Goal: Submit feedback/report problem: Submit feedback/report problem

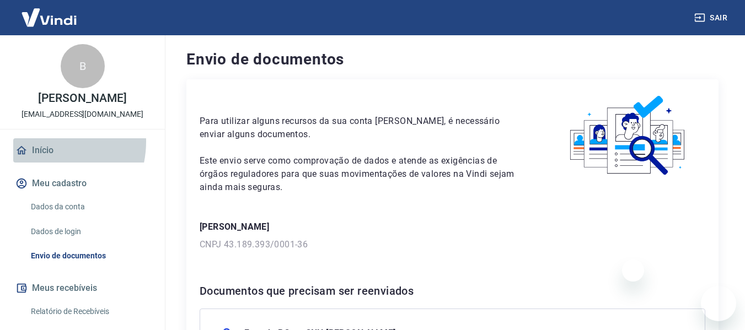
click at [42, 142] on link "Início" at bounding box center [82, 150] width 138 height 24
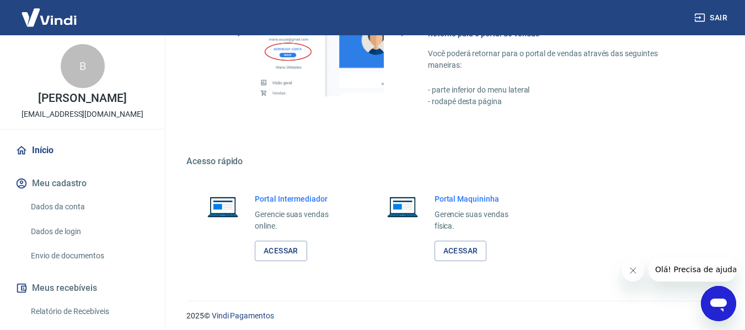
scroll to position [720, 0]
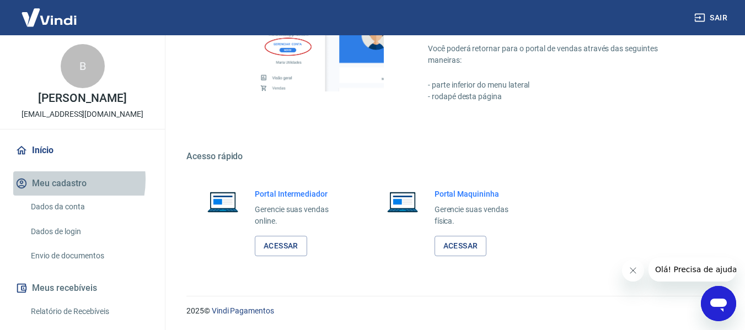
click at [49, 180] on button "Meu cadastro" at bounding box center [82, 183] width 138 height 24
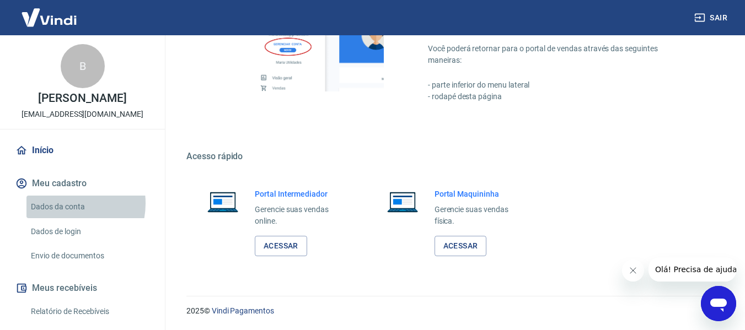
click at [62, 203] on link "Dados da conta" at bounding box center [88, 207] width 125 height 23
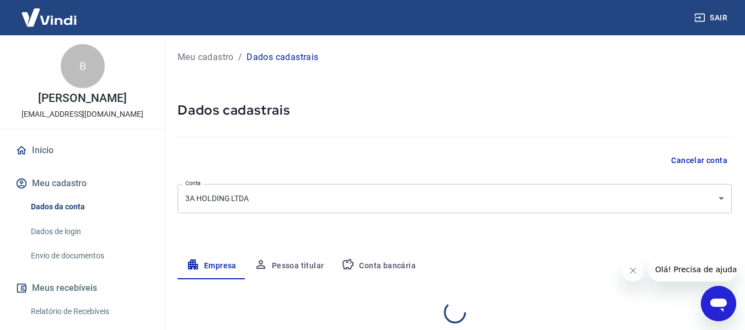
select select "SP"
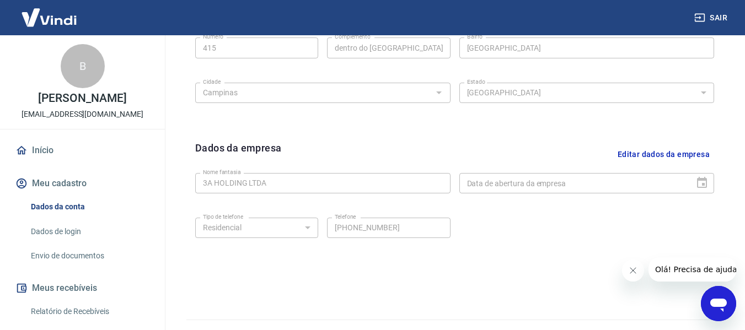
scroll to position [465, 0]
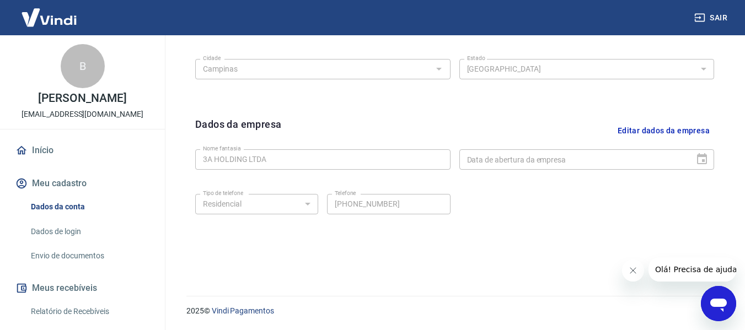
click at [56, 19] on img at bounding box center [49, 18] width 72 height 34
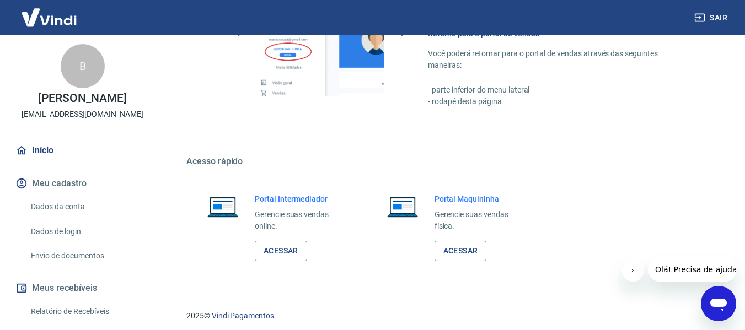
scroll to position [720, 0]
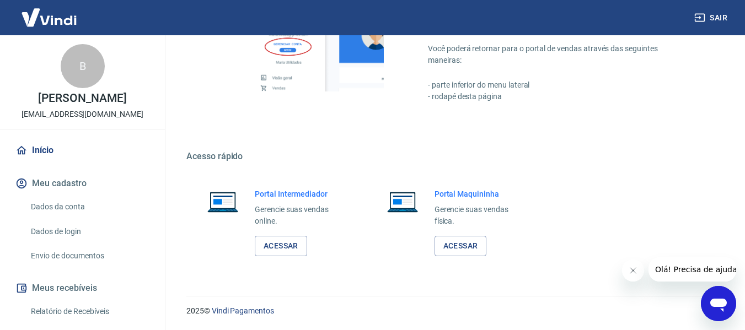
click at [68, 17] on img at bounding box center [49, 18] width 72 height 34
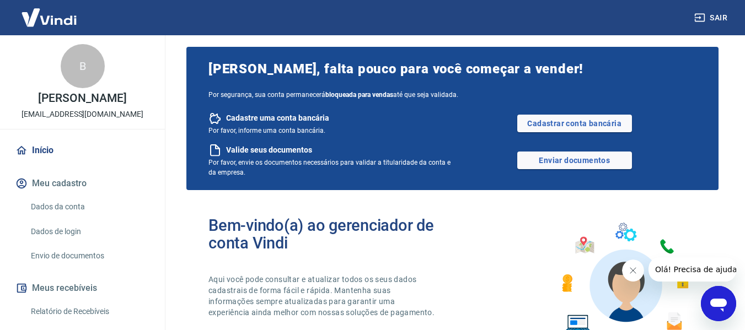
scroll to position [0, 0]
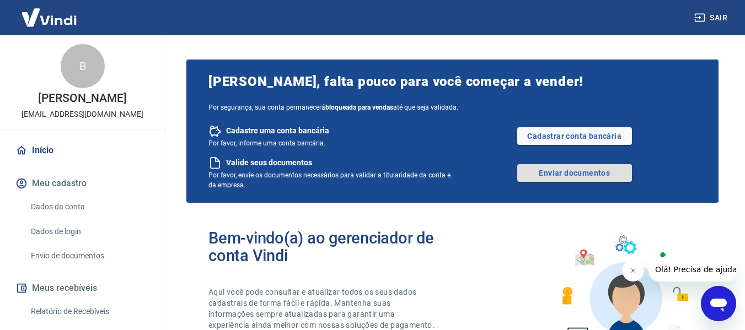
click at [566, 176] on link "Enviar documentos" at bounding box center [574, 173] width 115 height 18
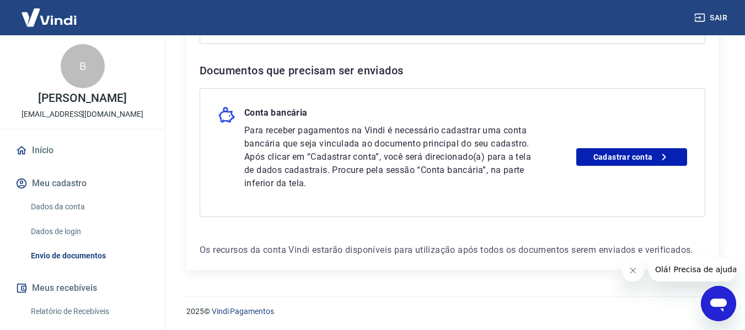
scroll to position [554, 0]
click at [55, 186] on button "Meu cadastro" at bounding box center [82, 183] width 138 height 24
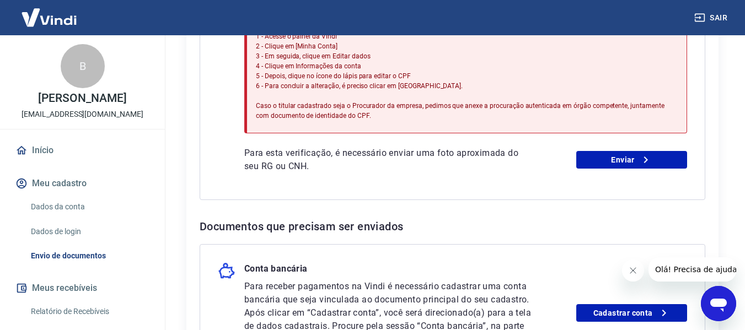
scroll to position [389, 0]
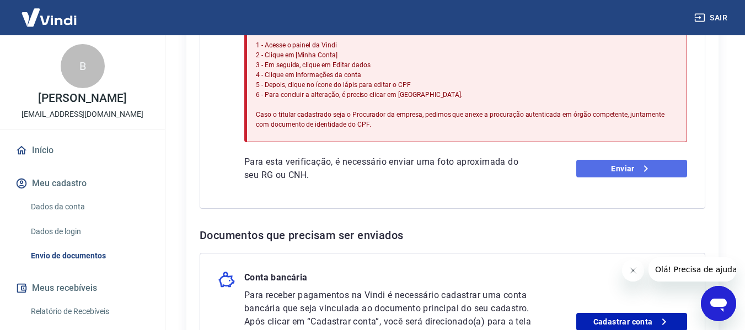
click at [600, 169] on link "Enviar" at bounding box center [631, 169] width 111 height 18
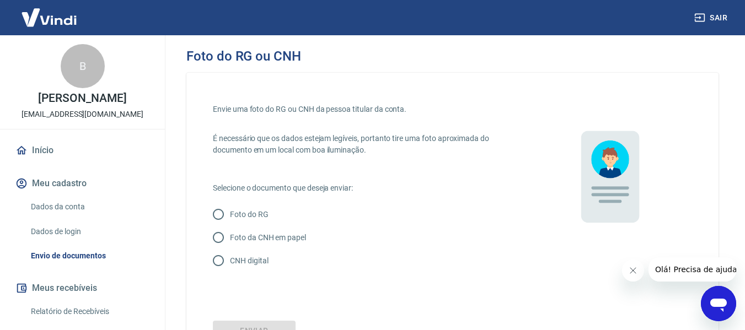
click at [220, 211] on input "Foto do RG" at bounding box center [218, 214] width 23 height 23
radio input "true"
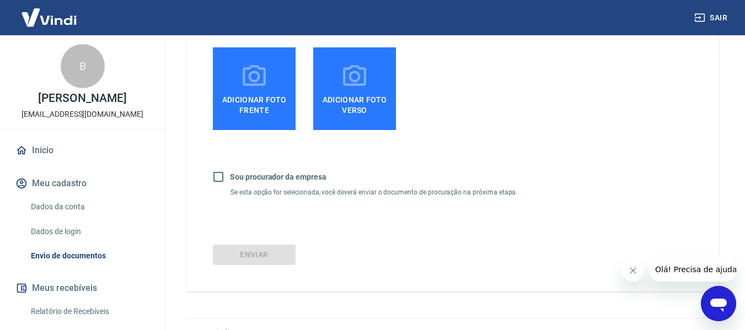
scroll to position [347, 0]
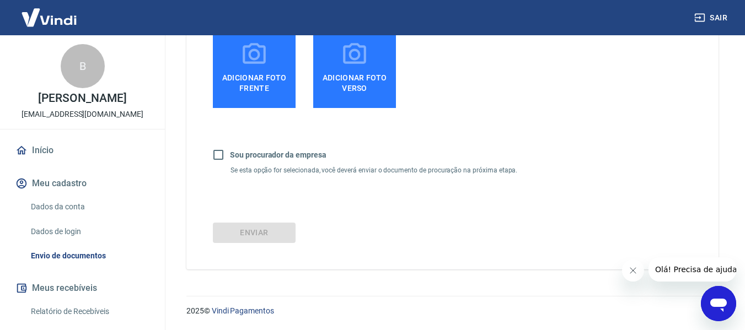
click at [37, 153] on link "Início" at bounding box center [82, 150] width 138 height 24
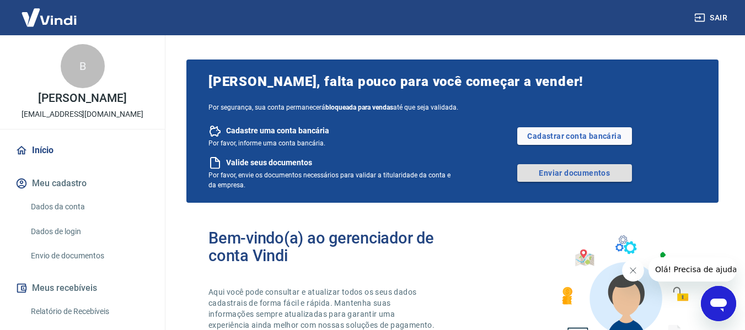
click at [545, 169] on link "Enviar documentos" at bounding box center [574, 173] width 115 height 18
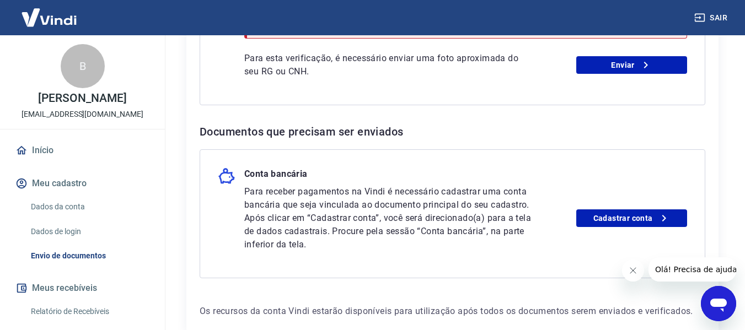
scroll to position [441, 0]
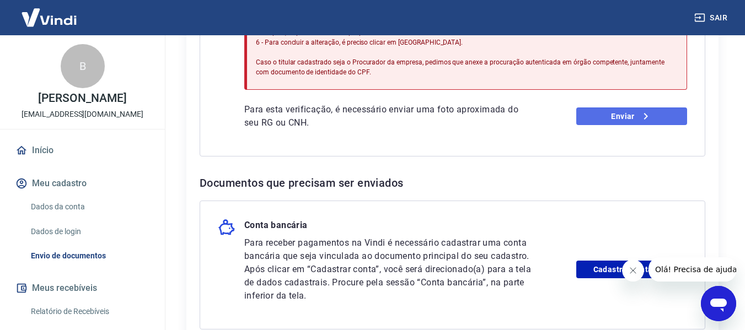
click at [616, 117] on link "Enviar" at bounding box center [631, 116] width 111 height 18
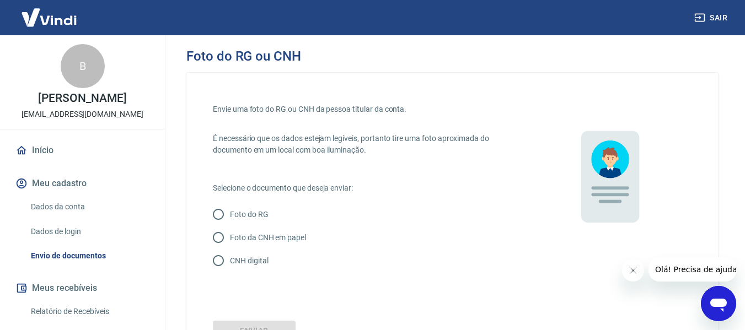
click at [239, 217] on p "Foto do RG" at bounding box center [249, 215] width 39 height 12
click at [230, 217] on input "Foto do RG" at bounding box center [218, 214] width 23 height 23
radio input "true"
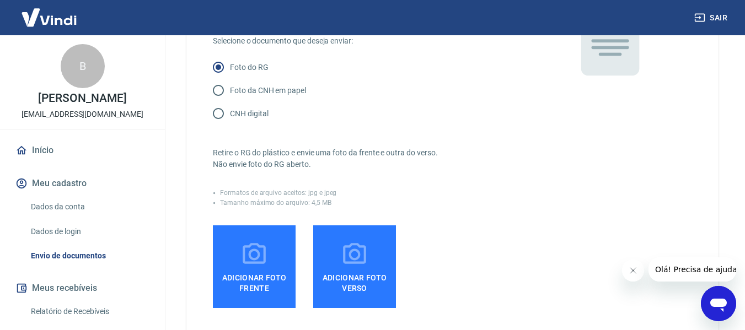
scroll to position [165, 0]
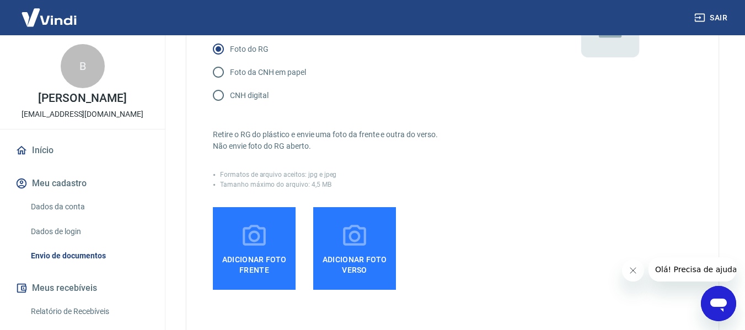
click at [281, 245] on label "Adicionar foto frente" at bounding box center [254, 248] width 83 height 83
click at [0, 0] on input "Adicionar foto frente" at bounding box center [0, 0] width 0 height 0
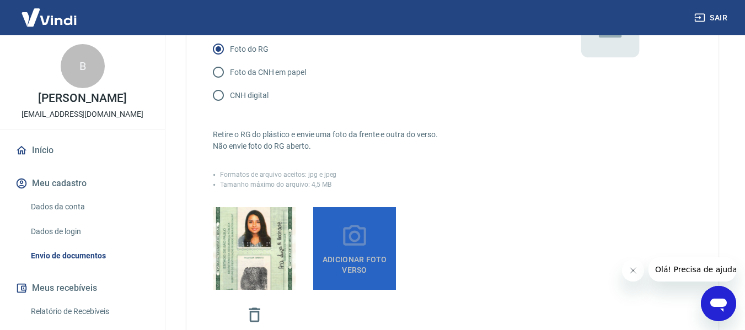
click at [350, 242] on icon at bounding box center [355, 237] width 28 height 28
click at [0, 0] on input "Adicionar foto verso" at bounding box center [0, 0] width 0 height 0
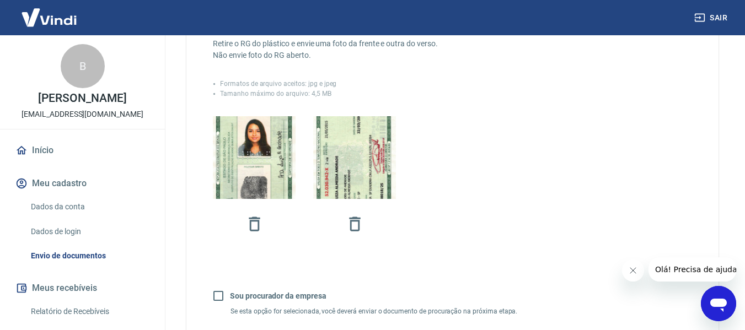
scroll to position [232, 0]
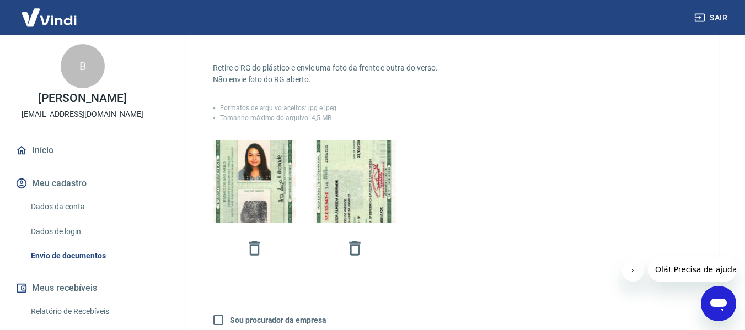
click at [58, 20] on img at bounding box center [49, 18] width 72 height 34
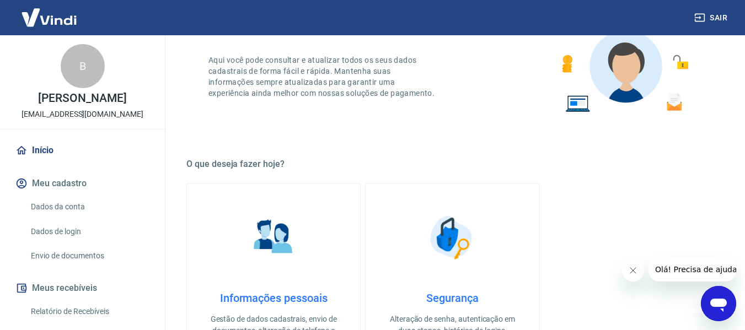
click at [714, 299] on icon "Abrir janela de mensagens" at bounding box center [718, 305] width 17 height 13
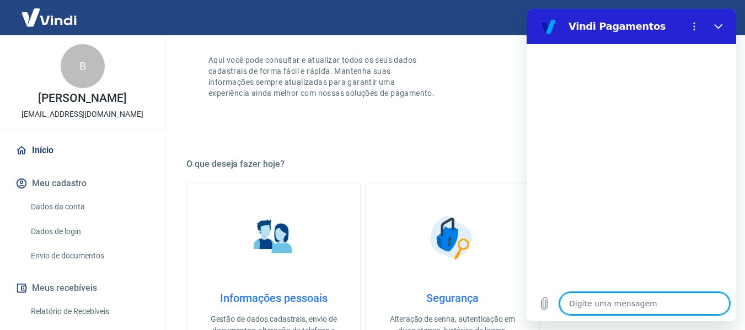
type textarea "O"
type textarea "x"
type textarea "Ol"
type textarea "x"
type textarea "Olá"
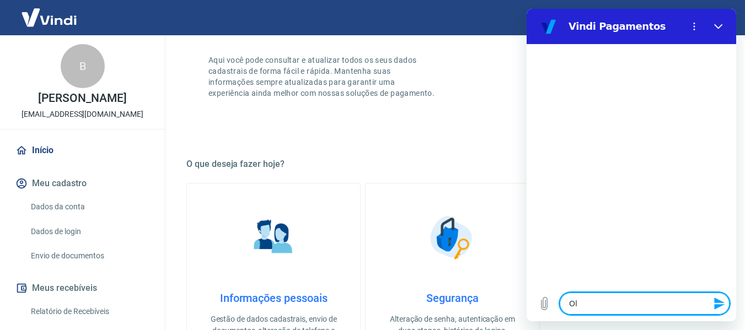
type textarea "x"
type textarea "Ol"
type textarea "x"
type textarea "O"
type textarea "x"
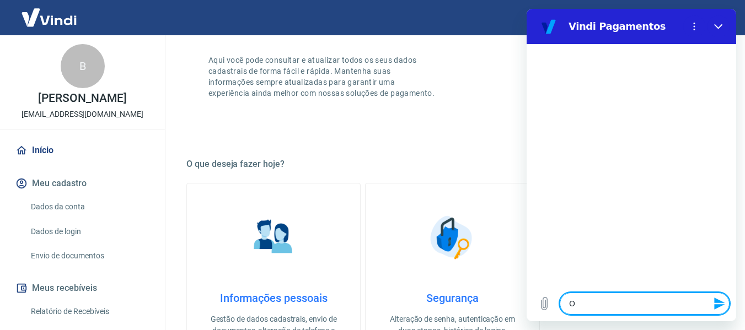
type textarea "x"
type textarea "B"
type textarea "x"
type textarea "Bo"
type textarea "x"
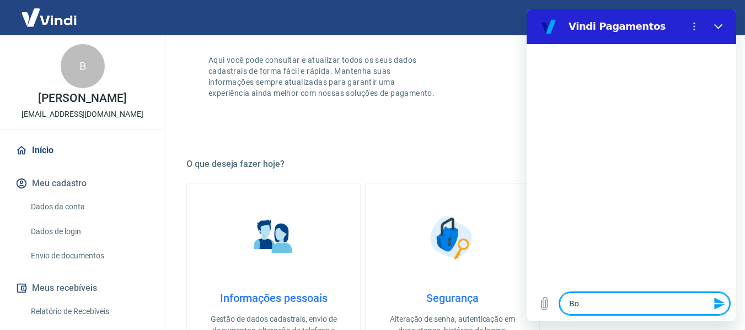
type textarea "Bom"
type textarea "x"
type textarea "Bom"
type textarea "x"
type textarea "Bom d"
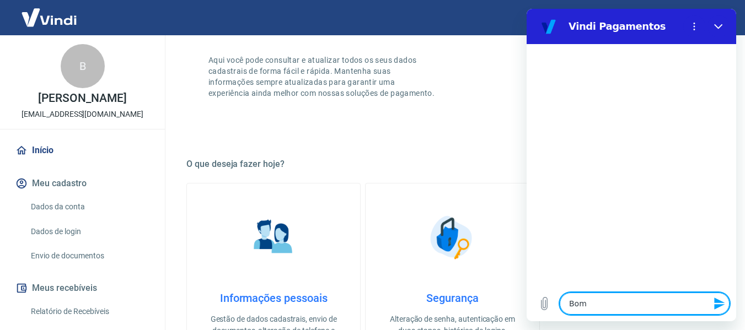
type textarea "x"
type textarea "Bom di"
type textarea "x"
type textarea "Bom dia"
type textarea "x"
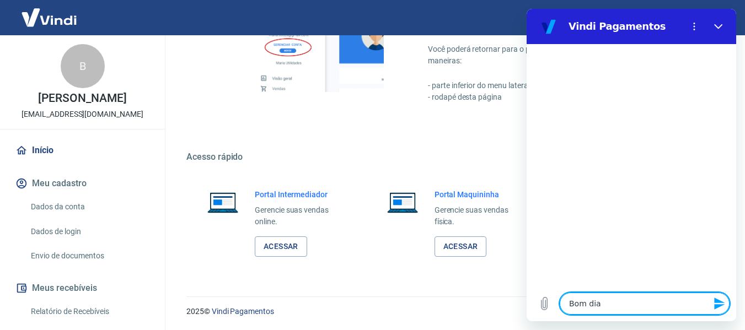
scroll to position [720, 0]
type textarea "Bom dia!"
type textarea "x"
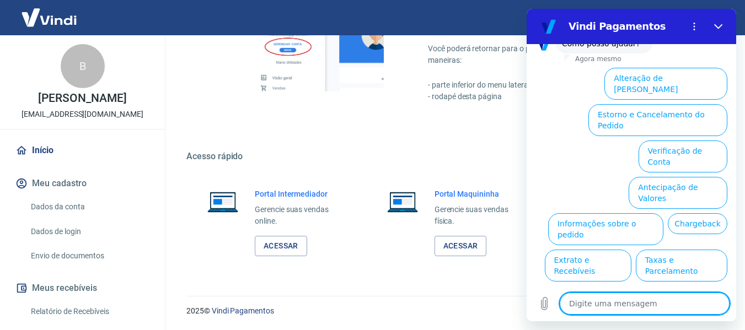
scroll to position [90, 0]
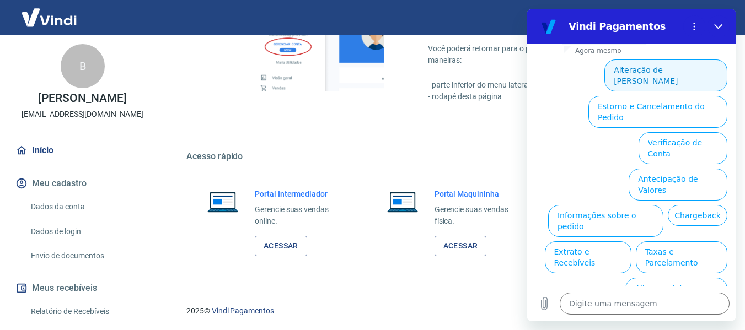
click at [653, 70] on button "Alteração de [PERSON_NAME]" at bounding box center [665, 76] width 123 height 32
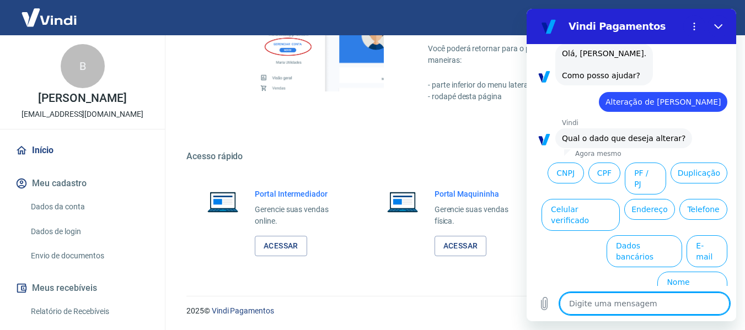
scroll to position [52, 0]
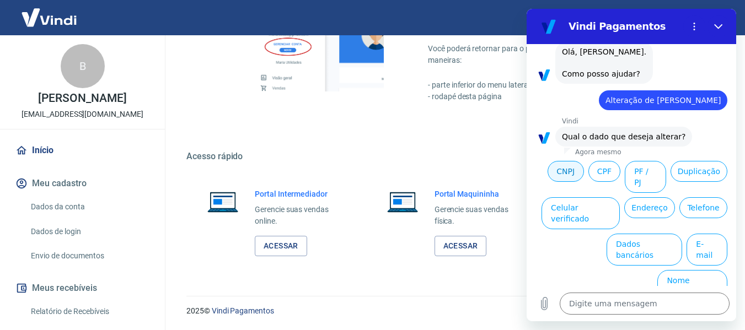
click at [584, 168] on button "CNPJ" at bounding box center [565, 171] width 36 height 21
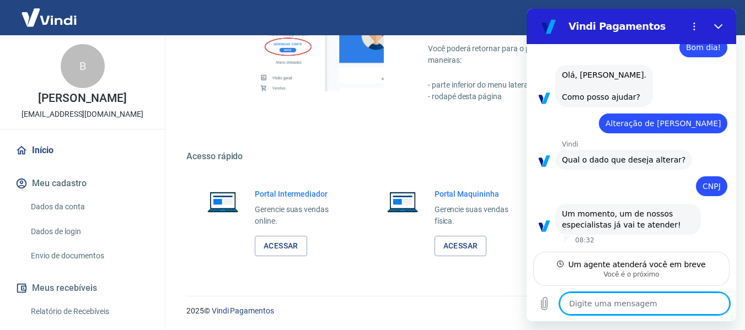
scroll to position [29, 0]
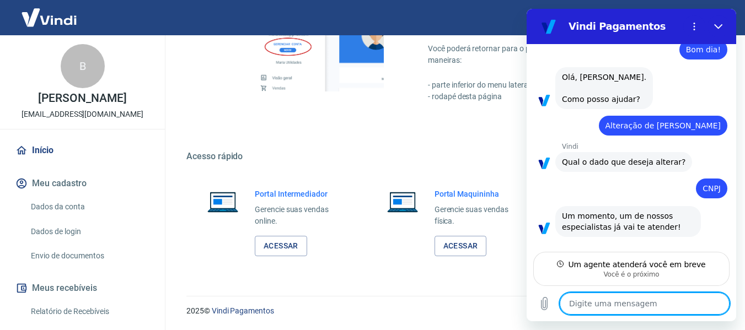
type textarea "x"
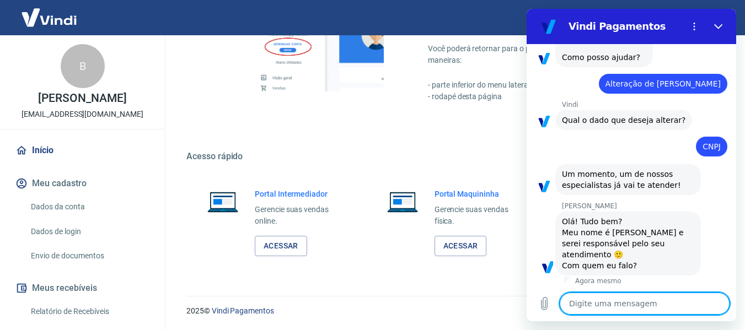
scroll to position [71, 0]
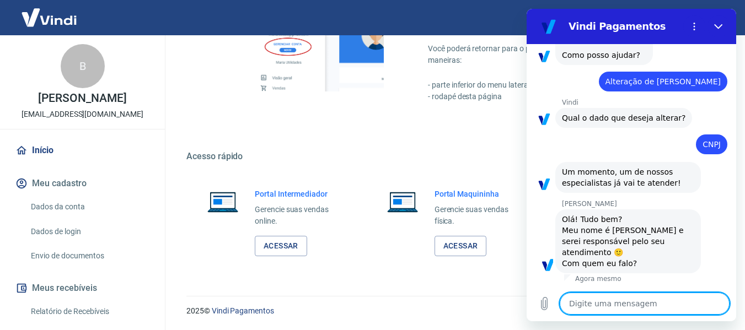
type textarea "B"
type textarea "x"
type textarea "Bo"
type textarea "x"
type textarea "Bom"
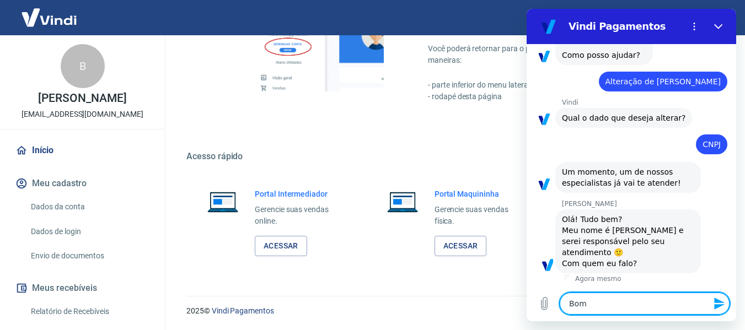
type textarea "x"
type textarea "Bom"
type textarea "x"
type textarea "Bom d"
type textarea "x"
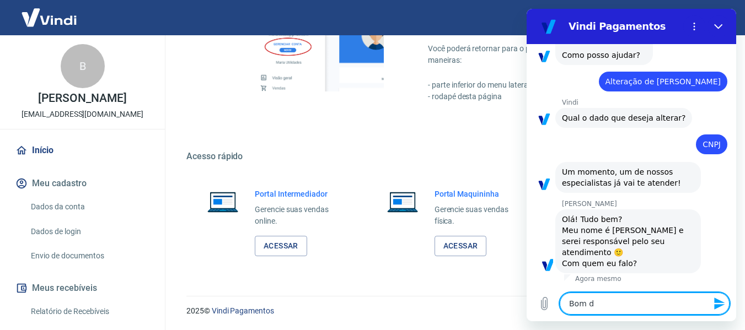
type textarea "Bom di"
type textarea "x"
type textarea "Bom dia"
type textarea "x"
type textarea "Bom dia"
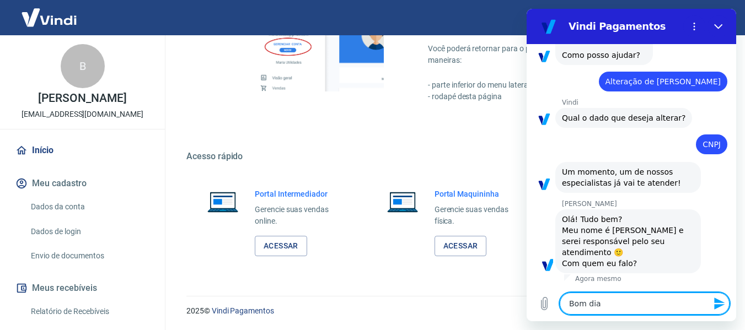
type textarea "x"
type textarea "Bom dia"
type textarea "x"
type textarea "Bom dia,"
type textarea "x"
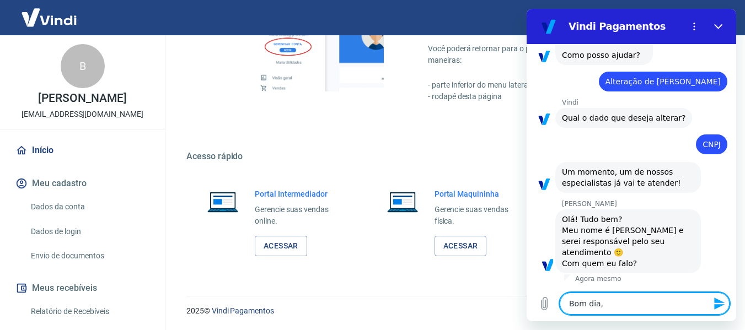
type textarea "Bom dia,"
type textarea "x"
type textarea "Bom dia, v"
type textarea "x"
type textarea "Bom dia, vo"
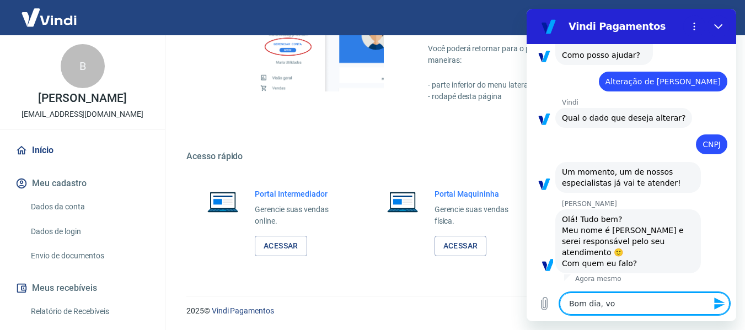
type textarea "x"
type textarea "Bom dia, voc"
type textarea "x"
type textarea "Bom dia, você"
type textarea "x"
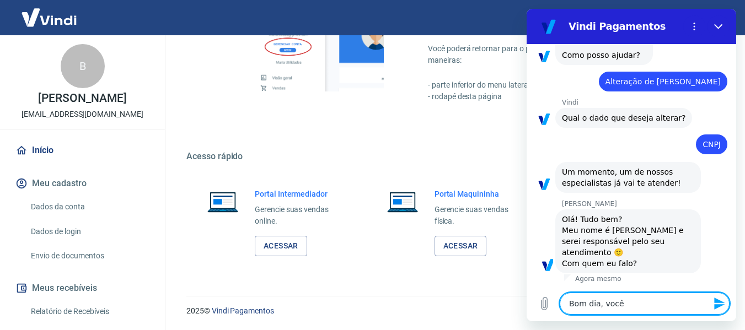
type textarea "Bom dia, você"
type textarea "x"
type textarea "Bom dia, você f"
type textarea "x"
type textarea "Bom dia, você fa"
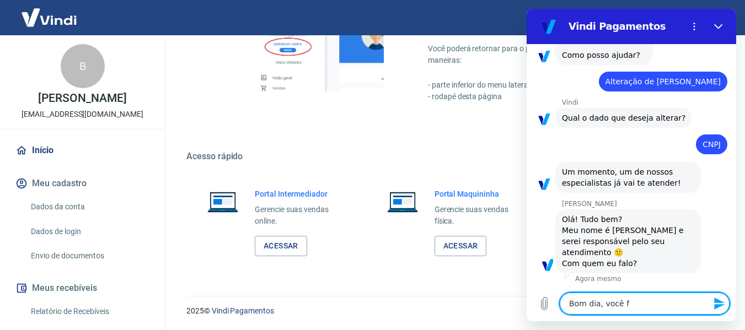
type textarea "x"
type textarea "Bom dia, você fal"
type textarea "x"
type textarea "Bom dia, você fala"
type textarea "x"
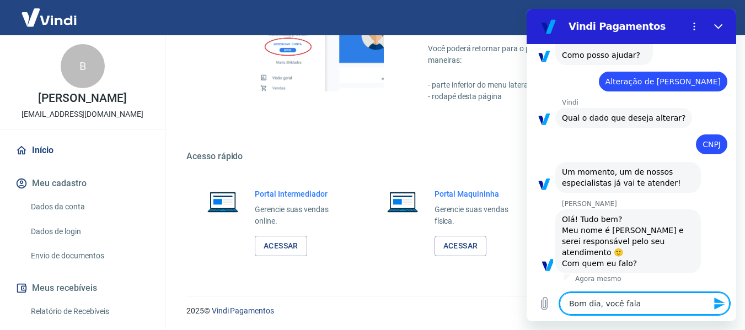
type textarea "Bom dia, você fala"
type textarea "x"
type textarea "Bom dia, você fala c"
type textarea "x"
type textarea "Bom dia, você fala co"
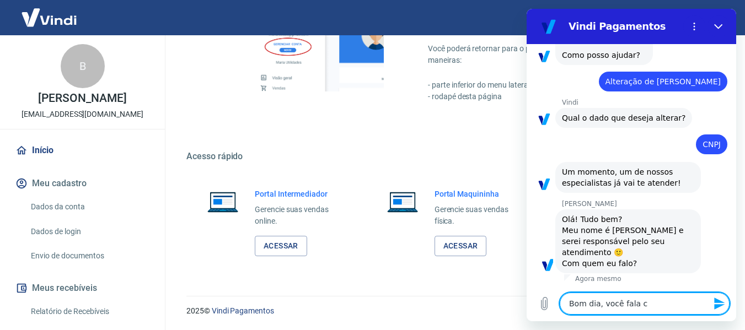
type textarea "x"
type textarea "Bom dia, você fala com"
type textarea "x"
type textarea "Bom dia, você fala com"
type textarea "x"
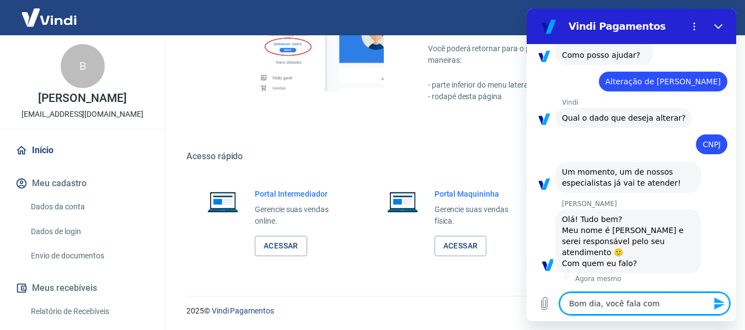
type textarea "Bom dia, você fala com B"
type textarea "x"
type textarea "Bom dia, você fala com [PERSON_NAME]"
type textarea "x"
type textarea "Bom dia, você fala com Bru"
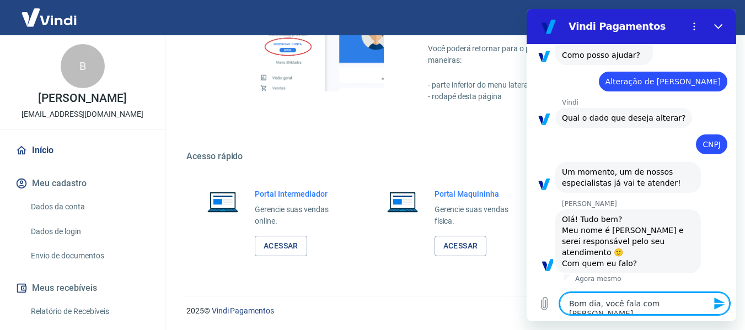
type textarea "x"
type textarea "Bom dia, você fala com [PERSON_NAME]"
type textarea "x"
type textarea "Bom dia, você fala com [PERSON_NAME]"
type textarea "x"
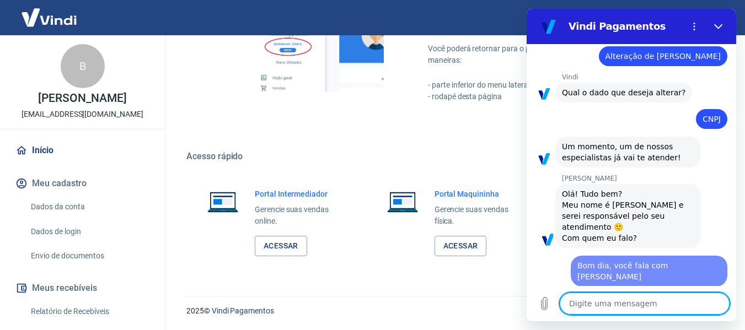
type textarea "x"
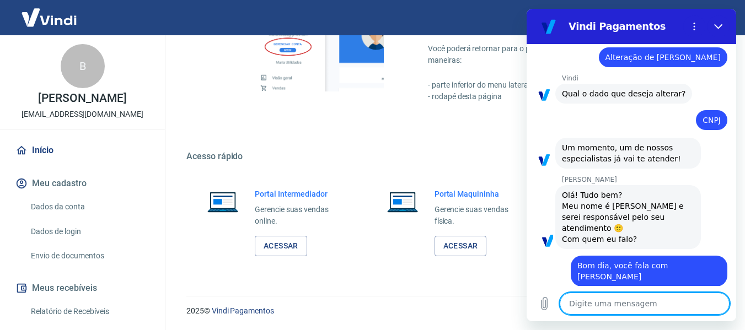
scroll to position [97, 0]
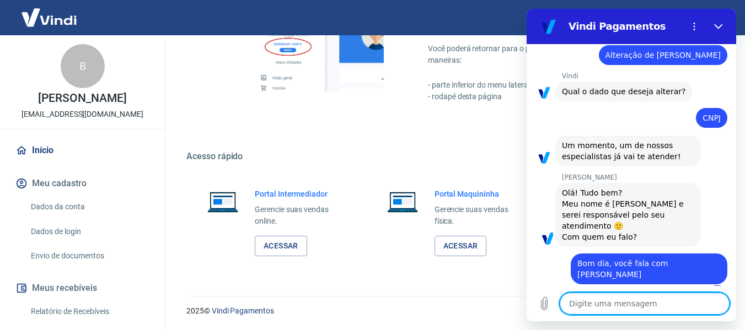
type textarea "e"
type textarea "x"
type textarea "eu"
type textarea "x"
type textarea "eu"
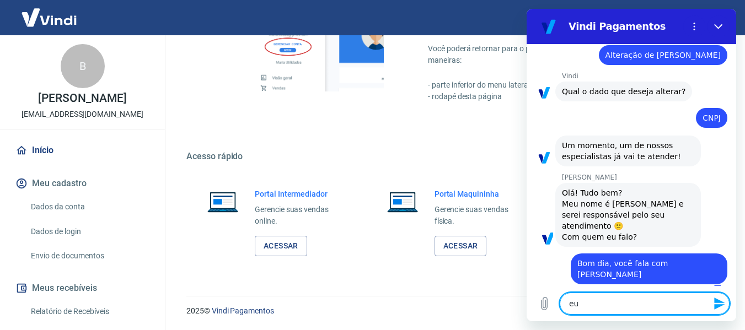
type textarea "x"
type textarea "eu p"
type textarea "x"
type textarea "eu pr"
type textarea "x"
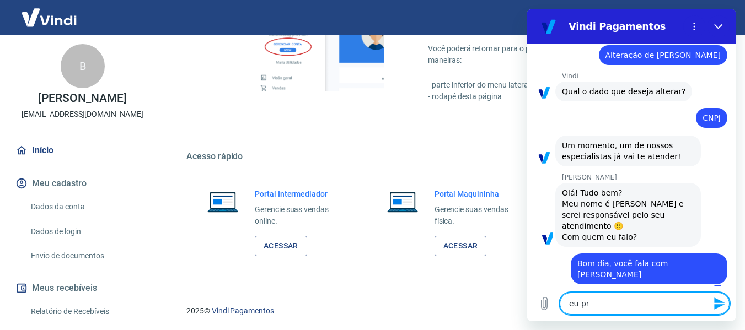
type textarea "eu pre"
type textarea "x"
type textarea "eu pres"
type textarea "x"
type textarea "eu [DEMOGRAPHIC_DATA]"
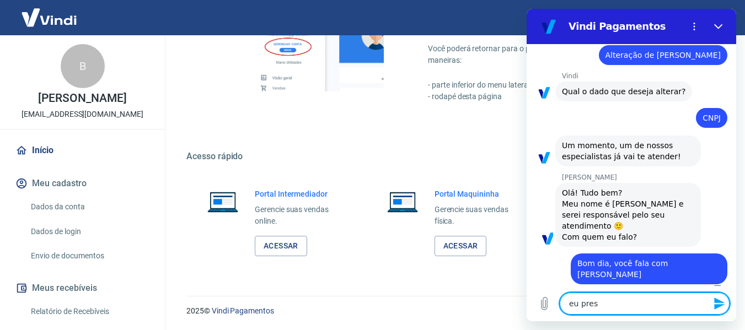
type textarea "x"
type textarea "eu presto"
type textarea "x"
type textarea "eu presto"
type textarea "x"
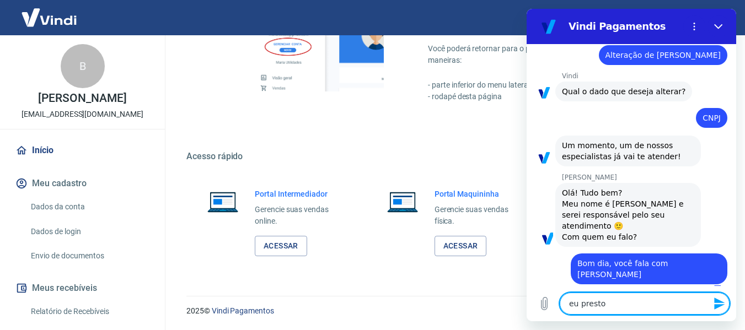
type textarea "eu presto s"
type textarea "x"
type textarea "eu presto se"
type textarea "x"
type textarea "eu presto ser"
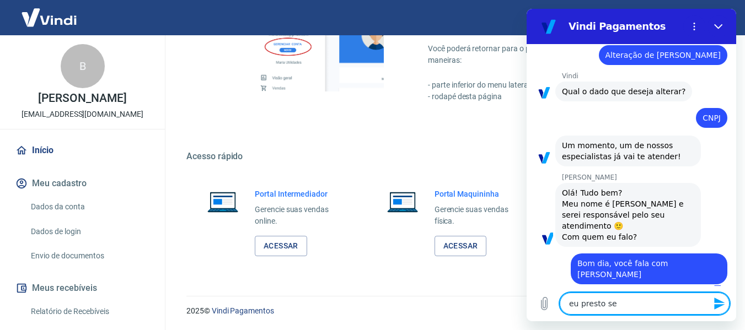
type textarea "x"
type textarea "eu presto serv"
type textarea "x"
type textarea "eu presto servi"
type textarea "x"
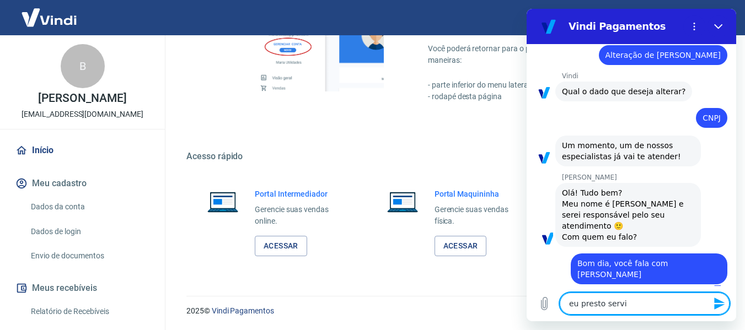
type textarea "eu presto serviç"
type textarea "x"
type textarea "eu presto serviço"
type textarea "x"
type textarea "eu presto serviço"
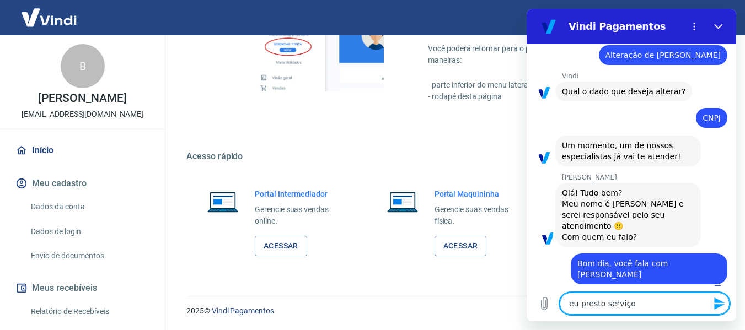
type textarea "x"
type textarea "eu presto serviço p"
type textarea "x"
type textarea "eu presto serviço pa"
type textarea "x"
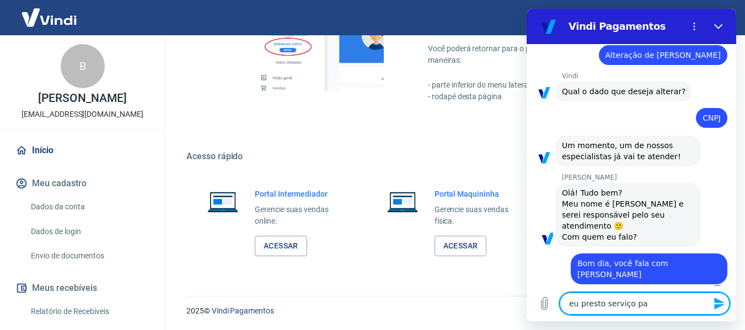
type textarea "eu presto serviço par"
type textarea "x"
type textarea "eu presto serviço para"
type textarea "x"
type textarea "eu presto serviço para"
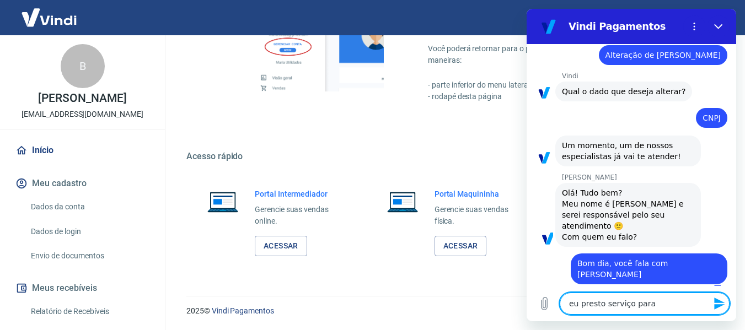
type textarea "x"
type textarea "eu presto serviço para 3"
type textarea "x"
type textarea "eu presto serviço para 3A"
type textarea "x"
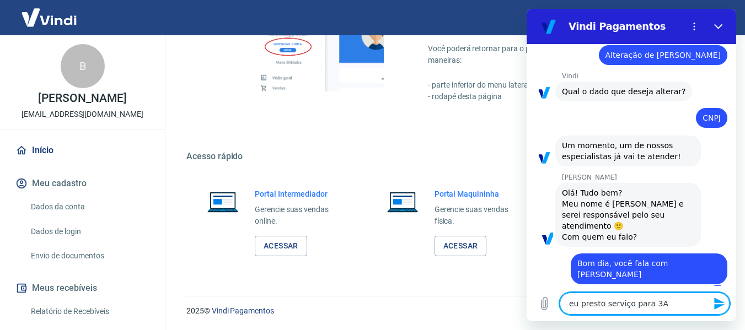
type textarea "eu presto serviço para e3A"
type textarea "x"
type textarea "eu presto serviço para em3A"
type textarea "x"
type textarea "eu presto serviço para emp3A"
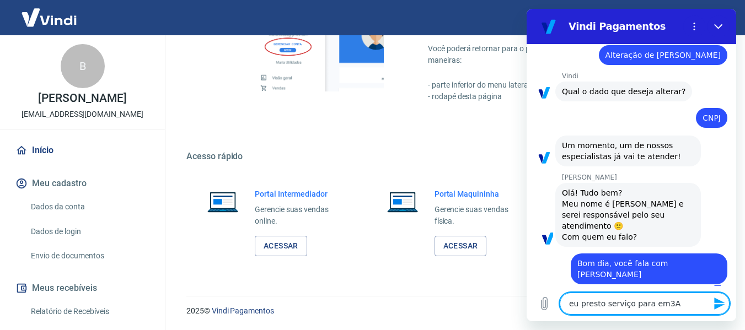
type textarea "x"
type textarea "eu presto serviço para empr3A"
type textarea "x"
type textarea "eu presto serviço para empre3A"
type textarea "x"
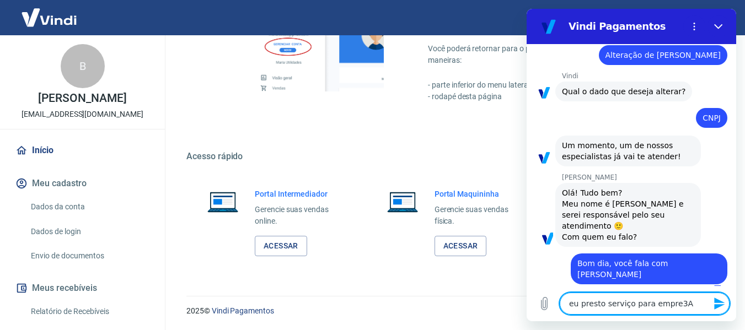
type textarea "eu presto serviço para empres3A"
type textarea "x"
type textarea "eu presto serviço para empresa3A"
type textarea "x"
type textarea "eu presto serviço para empresa 3A"
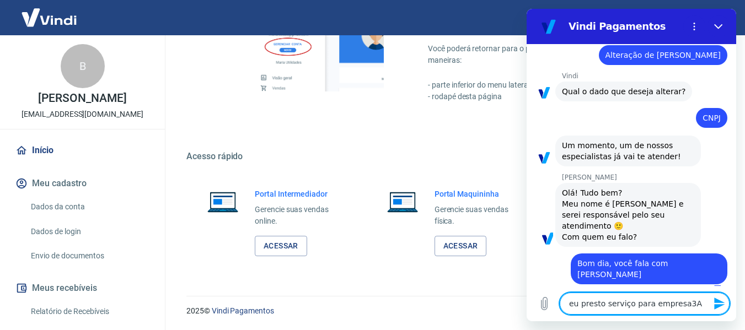
type textarea "x"
type textarea "eu presto serviço para uempresa 3A"
type textarea "x"
type textarea "eu presto serviço para umempresa 3A"
type textarea "x"
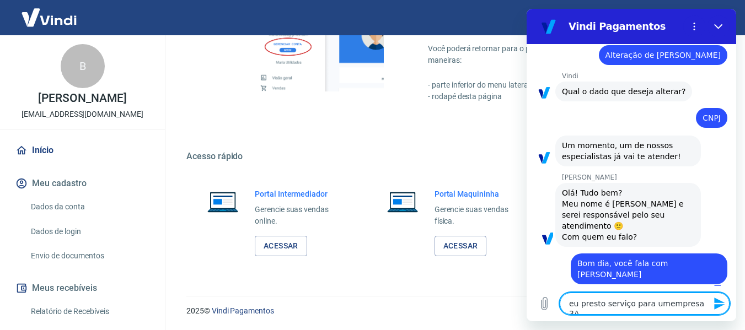
type textarea "eu presto serviço para um empresa 3A"
type textarea "x"
type textarea "eu presto serviço para um gempresa 3A"
type textarea "x"
type textarea "eu presto serviço para um grempresa 3A"
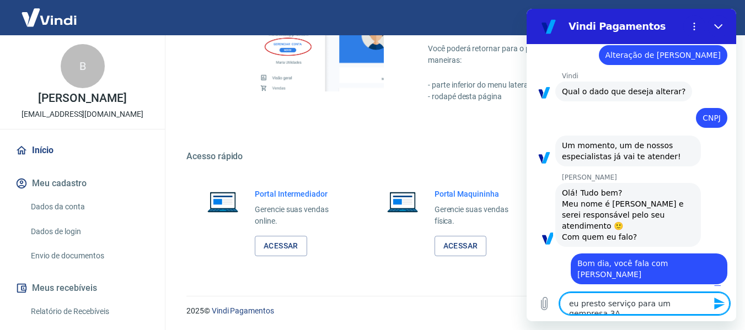
type textarea "x"
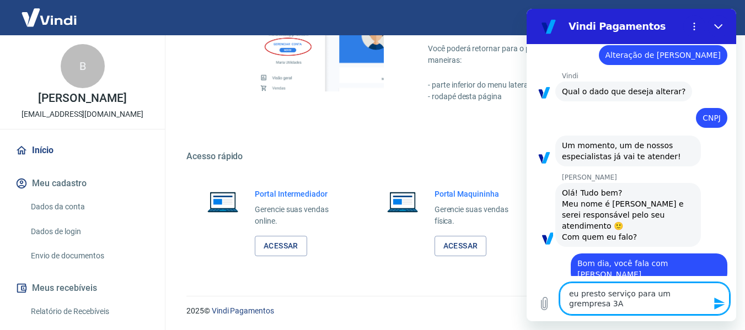
type textarea "eu presto serviço para um gruempresa 3A"
type textarea "x"
type textarea "eu presto serviço para um grupempresa 3A"
type textarea "x"
type textarea "eu presto serviço para um grupoempresa 3A"
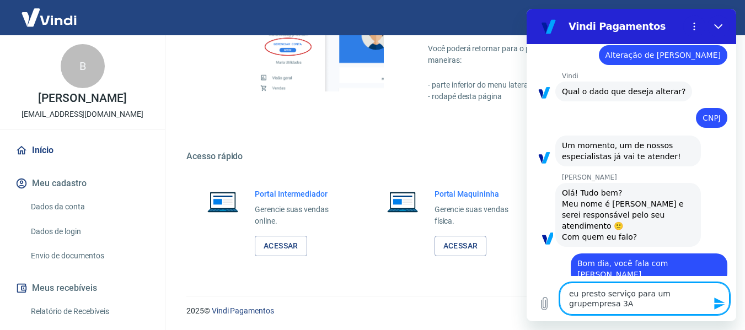
type textarea "x"
type textarea "eu presto serviço para um grupo empresa 3A"
type textarea "x"
type textarea "eu presto serviço para um grupo dempresa 3A"
type textarea "x"
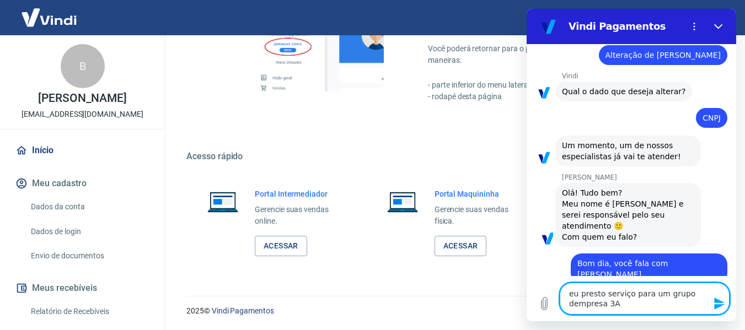
type textarea "eu presto serviço para um grupo deempresa 3A"
type textarea "x"
type textarea "eu presto serviço para um grupo de empresa 3A"
type textarea "x"
type textarea "eu presto serviço para um grupo de eempresa 3A"
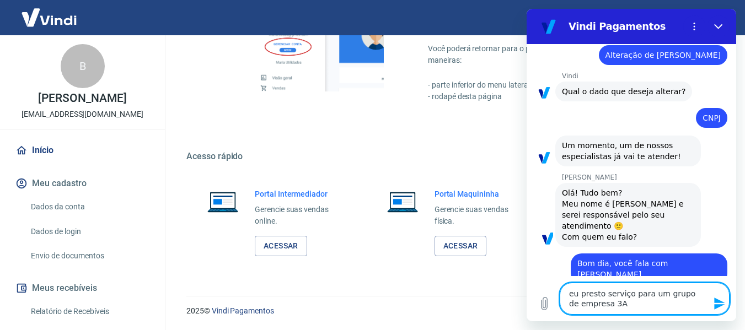
type textarea "x"
type textarea "eu presto serviço para um grupo de emempresa 3A"
type textarea "x"
type textarea "eu presto serviço para um grupo de empempresa 3A"
type textarea "x"
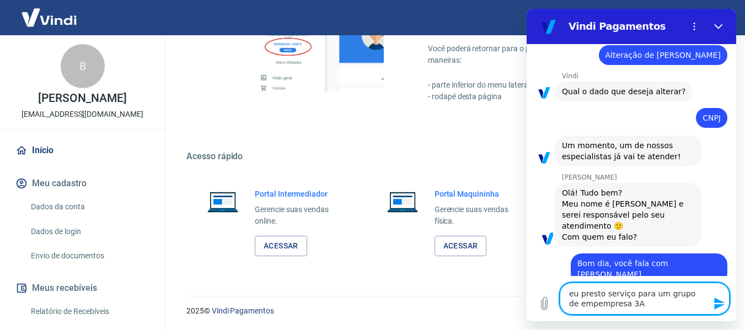
type textarea "eu presto serviço para um grupo de emprempresa 3A"
type textarea "x"
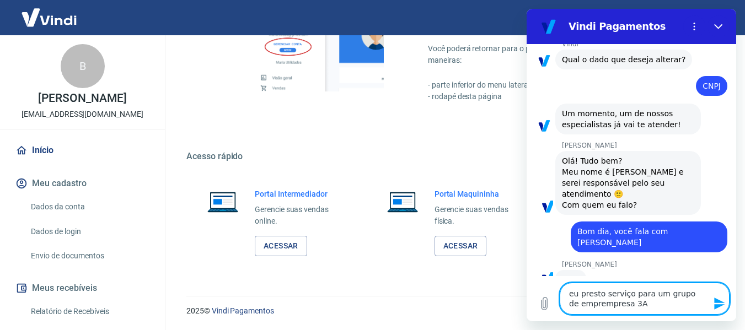
scroll to position [128, 0]
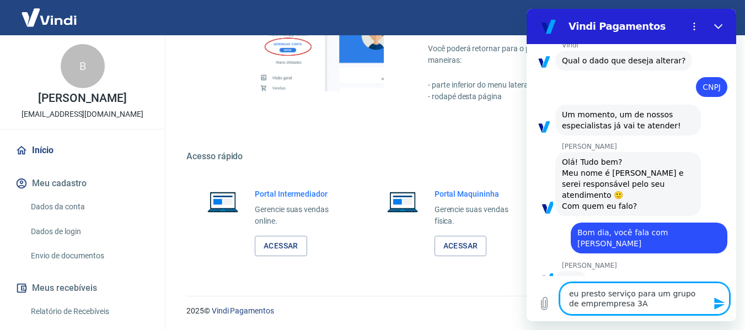
type textarea "eu presto serviço para um grupo de empreempresa 3A"
type textarea "x"
type textarea "eu presto serviço para um grupo de empresempresa 3A"
type textarea "x"
type textarea "eu presto serviço para um grupo de empresaempresa 3A"
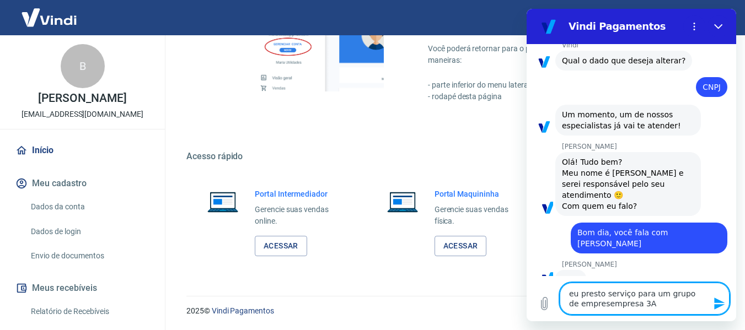
type textarea "x"
type textarea "eu presto serviço para um grupo de empresasempresa 3A"
type textarea "x"
type textarea "eu presto serviço para um grupo de empresas empresa 3A"
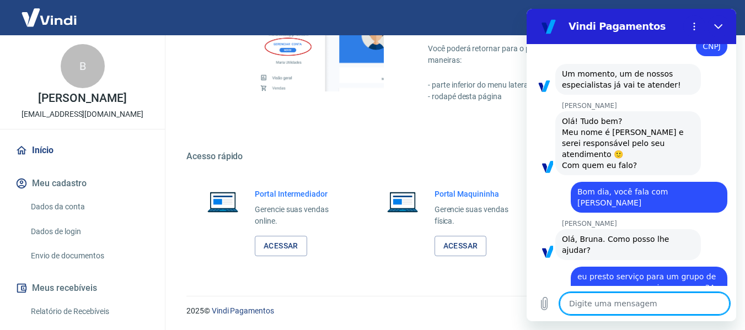
scroll to position [171, 0]
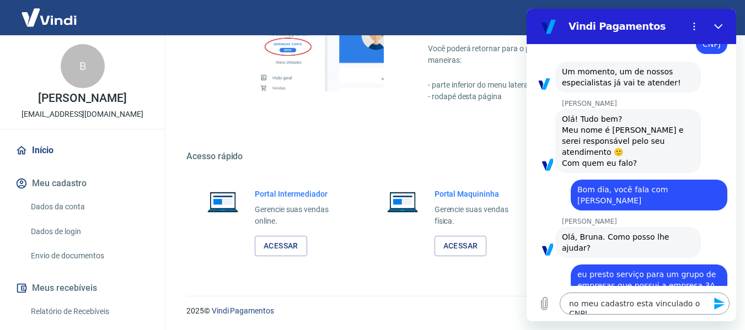
click at [698, 303] on textarea "no meu cadastro esta vinculado o CNPJ" at bounding box center [645, 304] width 170 height 22
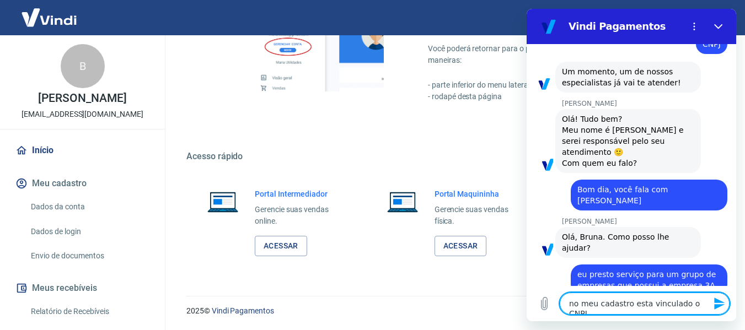
paste textarea "43.189.393/0001-36"
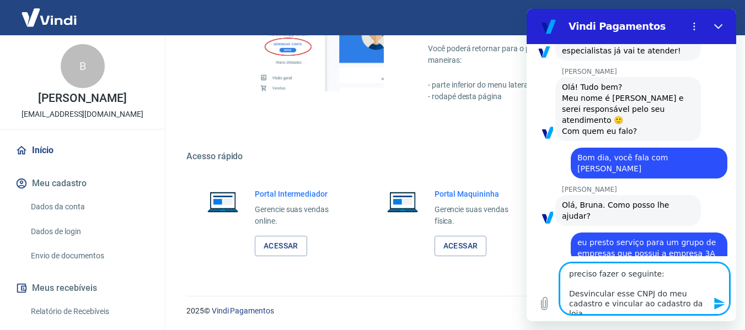
scroll to position [233, 0]
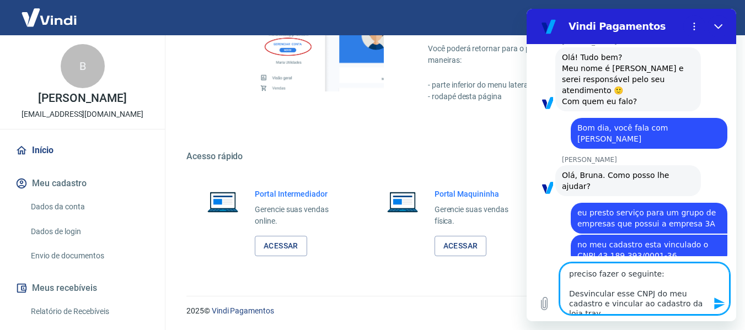
paste textarea "1428647"
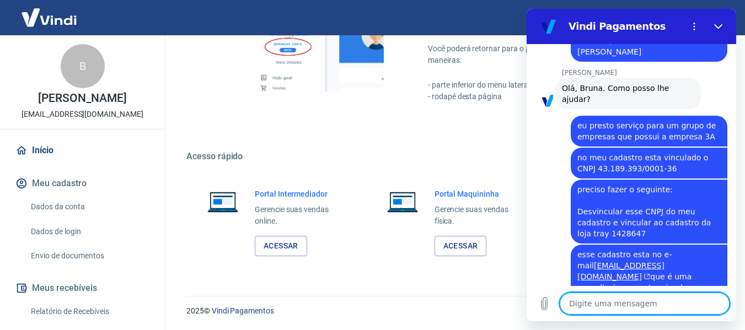
scroll to position [322, 0]
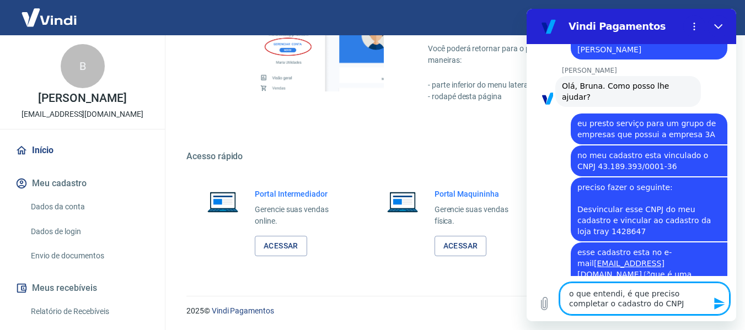
click at [703, 295] on textarea "o que entendi, é que preciso completar o cadastro do CNPJ" at bounding box center [645, 299] width 170 height 32
click at [680, 309] on textarea "o que entendi, é que preciso completar o meu cadastro com o CNPJ" at bounding box center [645, 299] width 170 height 32
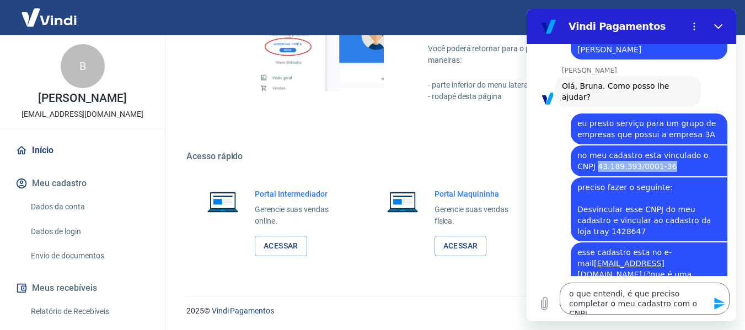
drag, startPoint x: 651, startPoint y: 142, endPoint x: 578, endPoint y: 147, distance: 72.9
click at [578, 150] on span "no meu cadastro esta vinculado o CNPJ 43.189.393/0001-36" at bounding box center [648, 161] width 143 height 22
copy span "43.189.393/0001-36"
click at [671, 303] on textarea "o que entendi, é que preciso completar o meu cadastro com o CNPJ" at bounding box center [645, 299] width 170 height 32
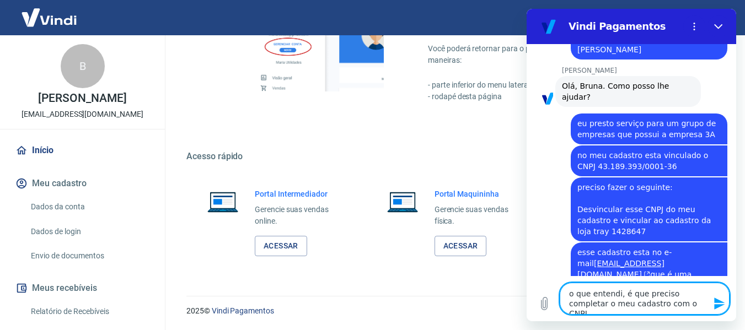
paste textarea "43.189.393/0001-36"
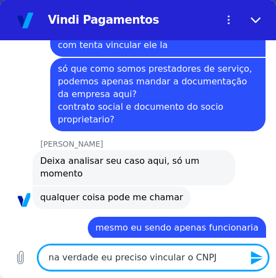
scroll to position [540, 0]
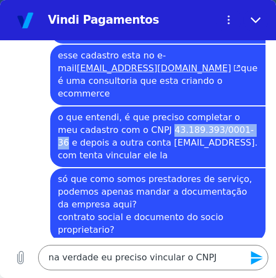
drag, startPoint x: 143, startPoint y: 119, endPoint x: 218, endPoint y: 118, distance: 75.5
click at [218, 118] on span "o que entendi, é que preciso completar o meu cadastro com o CNPJ 43.189.393/000…" at bounding box center [158, 137] width 200 height 50
copy span "43.189.393/0001-36"
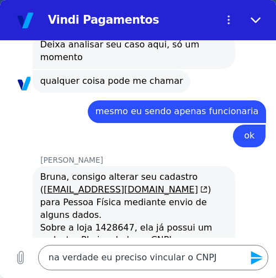
scroll to position [870, 0]
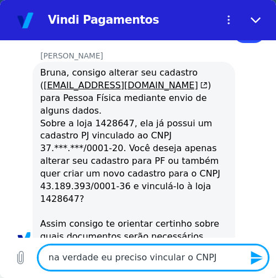
drag, startPoint x: 205, startPoint y: 257, endPoint x: 35, endPoint y: 264, distance: 169.4
click at [35, 264] on div "Digite uma mensagem na verdade eu preciso vincular o CNPJ x" at bounding box center [138, 258] width 276 height 40
paste textarea "43.189.393/0001-36"
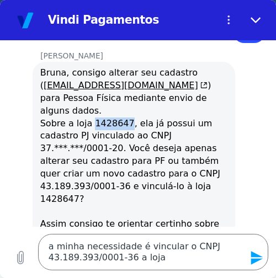
drag, startPoint x: 89, startPoint y: 97, endPoint x: 121, endPoint y: 98, distance: 32.0
click at [121, 98] on div "[PERSON_NAME], consigo alterar seu cadastro ( [EMAIL_ADDRESS][DOMAIN_NAME] ) pa…" at bounding box center [133, 155] width 187 height 176
copy div "1428647"
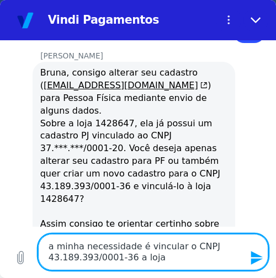
click at [209, 258] on textarea "a minha necessidade é vincular o CNPJ 43.189.393/0001-36 a loja" at bounding box center [153, 252] width 230 height 36
paste textarea "1428647"
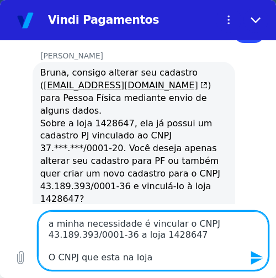
scroll to position [904, 0]
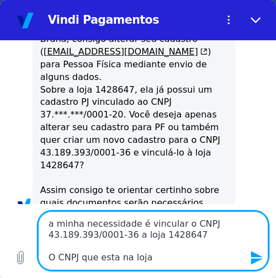
paste textarea "37.817.204/0001-20"
click at [80, 259] on textarea "a minha necessidade é vincular o CNPJ 43.189.393/0001-36 a loja 1428647 O CNPJ …" at bounding box center [153, 240] width 230 height 59
paste textarea "37.817.204/0001-20"
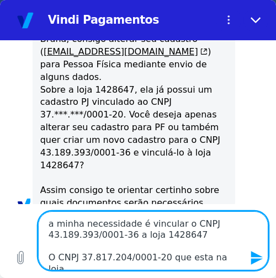
click at [231, 259] on textarea "a minha necessidade é vincular o CNPJ 43.189.393/0001-36 a loja 1428647 O CNPJ …" at bounding box center [153, 240] width 230 height 59
drag, startPoint x: 154, startPoint y: 235, endPoint x: 169, endPoint y: 235, distance: 14.3
click at [169, 235] on textarea "a minha necessidade é vincular o CNPJ 43.189.393/0001-36 a loja 1428647 O CNPJ …" at bounding box center [153, 240] width 230 height 59
drag, startPoint x: 150, startPoint y: 236, endPoint x: 187, endPoint y: 234, distance: 37.0
click at [187, 234] on textarea "a minha necessidade é vincular o CNPJ 43.189.393/0001-36 a loja 1428647 O CNPJ …" at bounding box center [153, 240] width 230 height 59
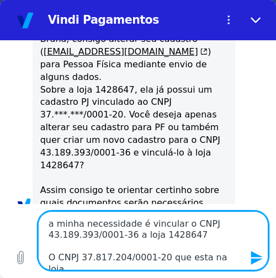
click at [232, 255] on textarea "a minha necessidade é vincular o CNPJ 43.189.393/0001-36 a loja 1428647 O CNPJ …" at bounding box center [153, 240] width 230 height 59
paste textarea "1428647"
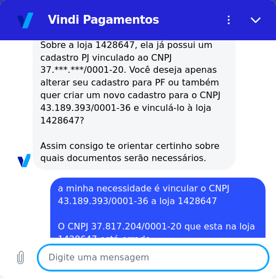
scroll to position [951, 0]
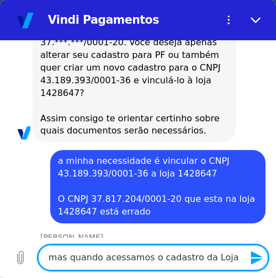
paste textarea "1428647"
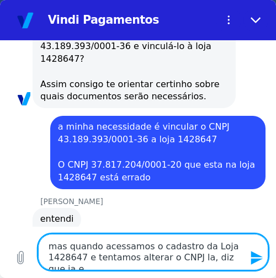
scroll to position [1011, 0]
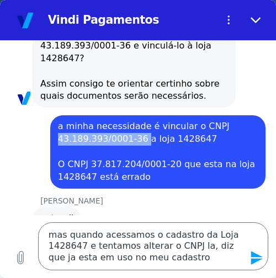
drag, startPoint x: 60, startPoint y: 116, endPoint x: 137, endPoint y: 117, distance: 76.6
click at [137, 120] on span "a minha necessidade é vincular o CNPJ 43.189.393/0001-36 a loja 1428647 O CNPJ …" at bounding box center [158, 151] width 200 height 63
copy span "43.189.393/0001-36"
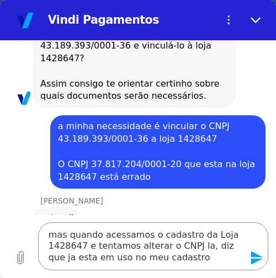
click at [186, 244] on textarea "mas quando acessamos o cadastro da Loja 1428647 e tentamos alterar o CNPJ la, d…" at bounding box center [153, 246] width 230 height 48
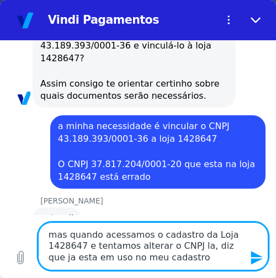
paste textarea "43.189.393/0001-36"
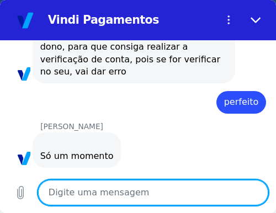
scroll to position [1332, 0]
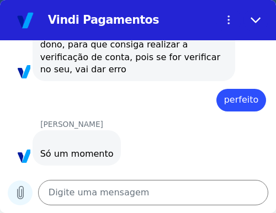
click at [22, 194] on icon "Carregar arquivo" at bounding box center [20, 192] width 13 height 13
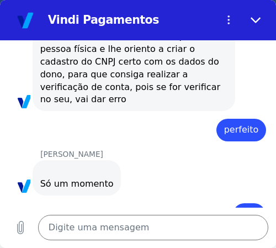
scroll to position [1321, 0]
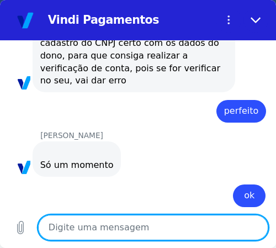
click at [99, 234] on textarea at bounding box center [153, 226] width 230 height 25
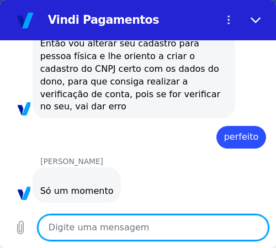
scroll to position [1298, 0]
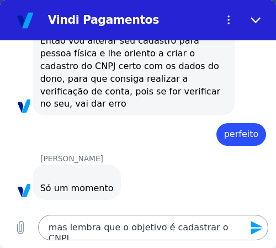
click at [236, 229] on textarea "mas lembra que o objetivo é cadastrar o CNPJ" at bounding box center [153, 226] width 230 height 25
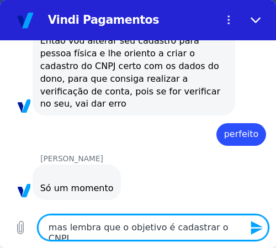
paste textarea "43.189.393/0001-36"
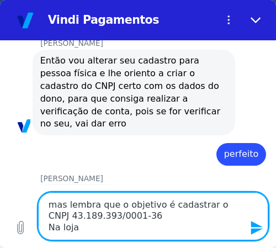
scroll to position [1155, 0]
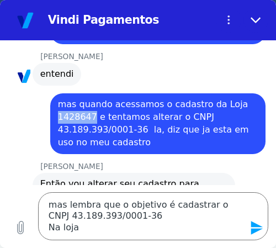
drag, startPoint x: 58, startPoint y: 90, endPoint x: 89, endPoint y: 92, distance: 30.9
click at [89, 98] on span "mas quando acessamos o cadastro da Loja 1428647 e tentamos alterar o CNPJ 43.18…" at bounding box center [158, 123] width 200 height 50
copy span "1428647"
click at [87, 226] on textarea "mas lembra que o objetivo é cadastrar o CNPJ 43.189.393/0001-36 Na loja" at bounding box center [153, 216] width 230 height 48
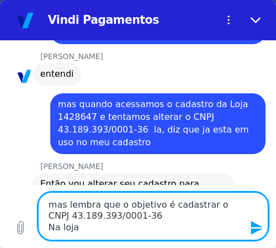
paste textarea "1428647"
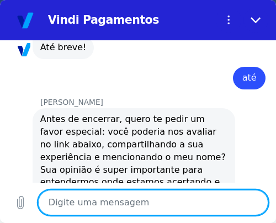
scroll to position [2398, 0]
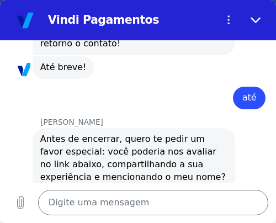
drag, startPoint x: 40, startPoint y: 65, endPoint x: 93, endPoint y: 67, distance: 52.4
click at [93, 117] on p "[PERSON_NAME]" at bounding box center [157, 122] width 235 height 10
copy p "[PERSON_NAME]"
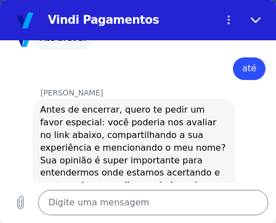
scroll to position [2453, 0]
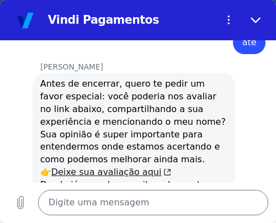
click at [119, 166] on link "Deixe sua avaliação aqui" at bounding box center [111, 171] width 120 height 10
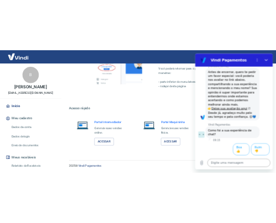
scroll to position [2259, 0]
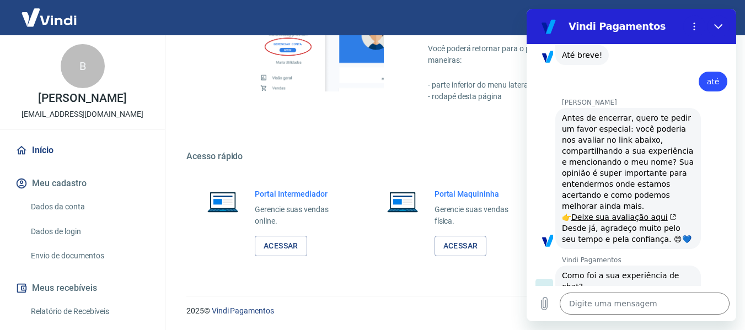
scroll to position [0, 0]
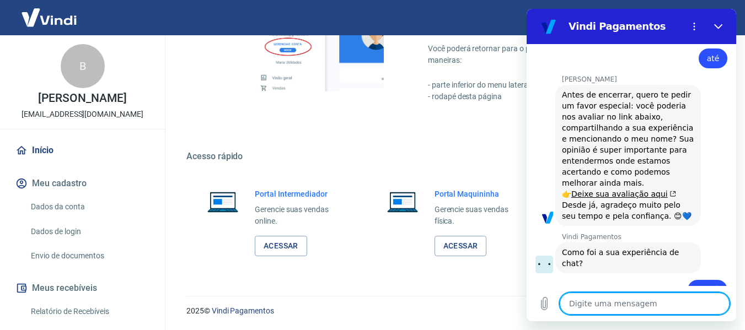
scroll to position [2379, 0]
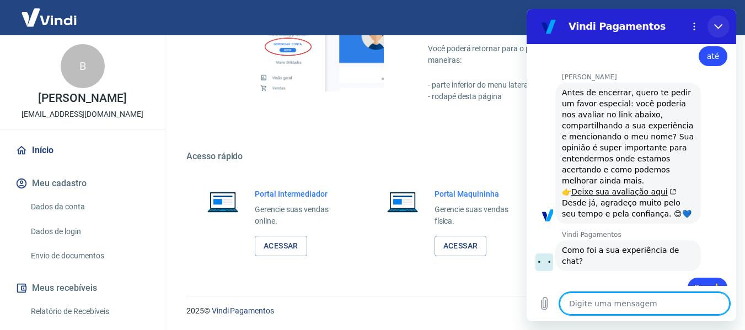
click at [716, 24] on icon "Fechar" at bounding box center [718, 26] width 9 height 9
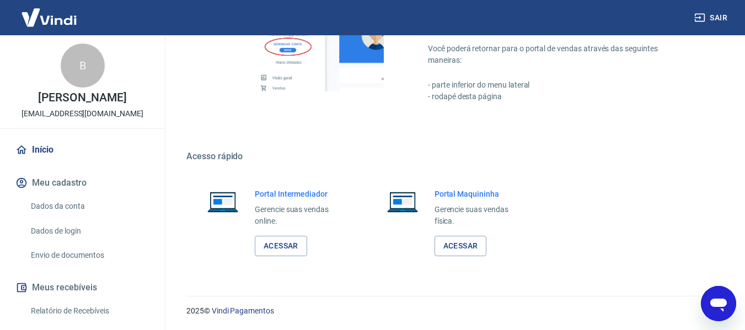
scroll to position [0, 0]
